Goal: Check status: Check status

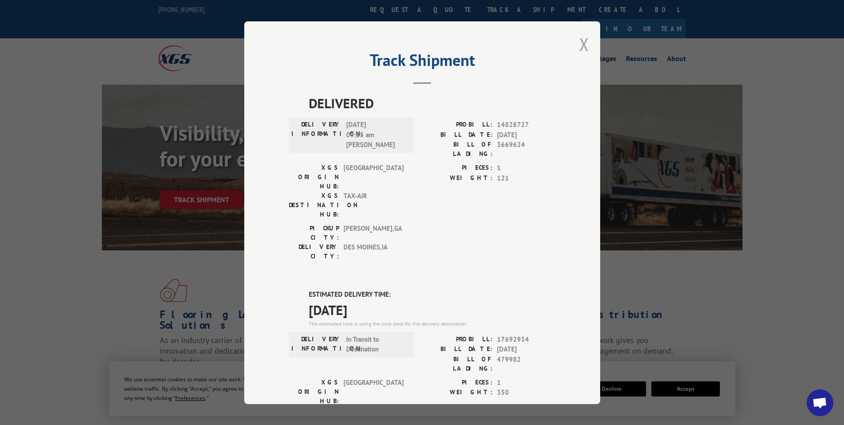
click at [580, 45] on button "Close modal" at bounding box center [585, 44] width 10 height 24
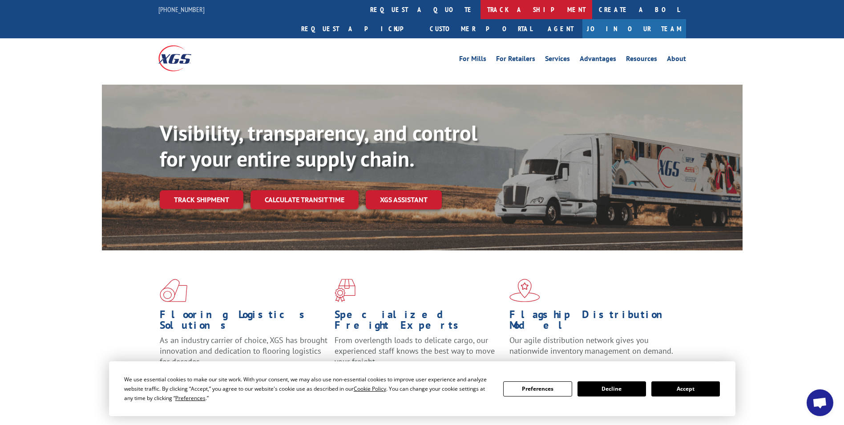
click at [481, 12] on link "track a shipment" at bounding box center [537, 9] width 112 height 19
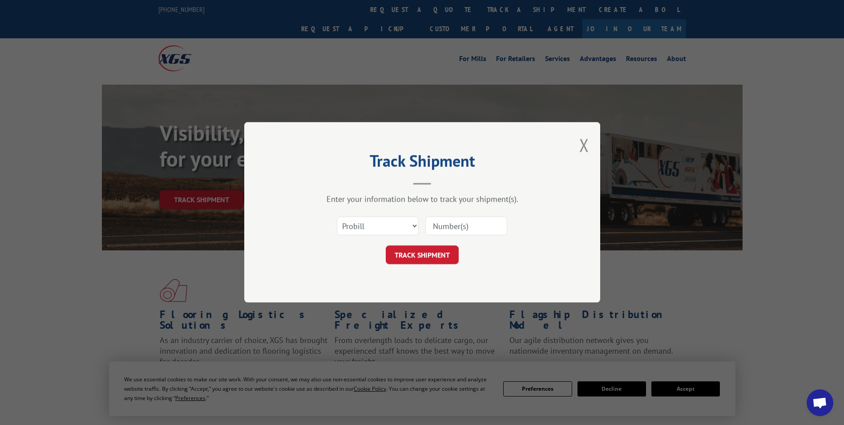
click at [419, 230] on div "Select category... Probill BOL PO" at bounding box center [422, 225] width 267 height 29
click at [405, 229] on select "Select category... Probill BOL PO" at bounding box center [378, 226] width 82 height 19
select select "po"
click at [337, 217] on select "Select category... Probill BOL PO" at bounding box center [378, 226] width 82 height 19
click at [467, 227] on input at bounding box center [467, 226] width 82 height 19
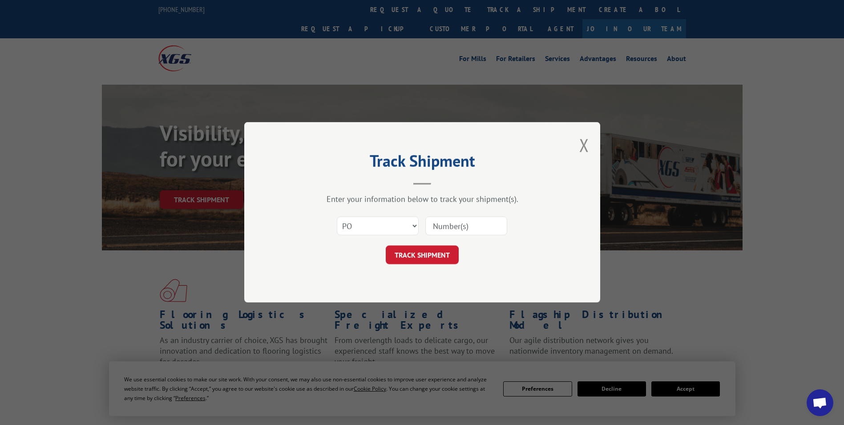
paste input "18511887"
type input "18511887"
click button "TRACK SHIPMENT" at bounding box center [422, 255] width 73 height 19
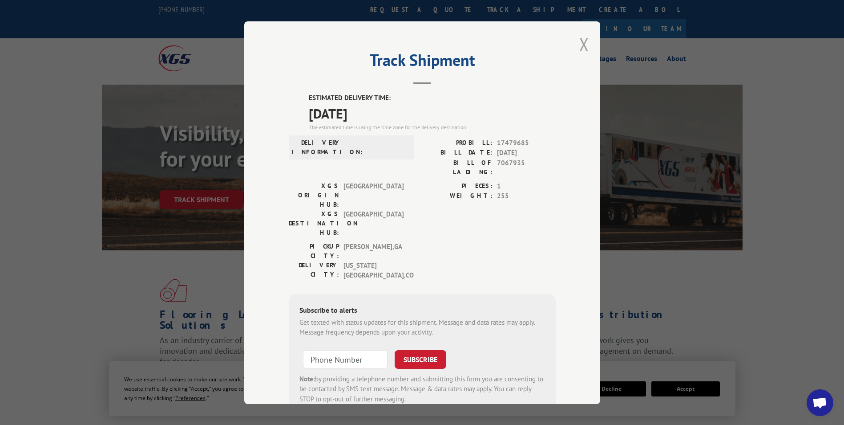
click at [580, 43] on button "Close modal" at bounding box center [585, 44] width 10 height 24
